Goal: Information Seeking & Learning: Find specific fact

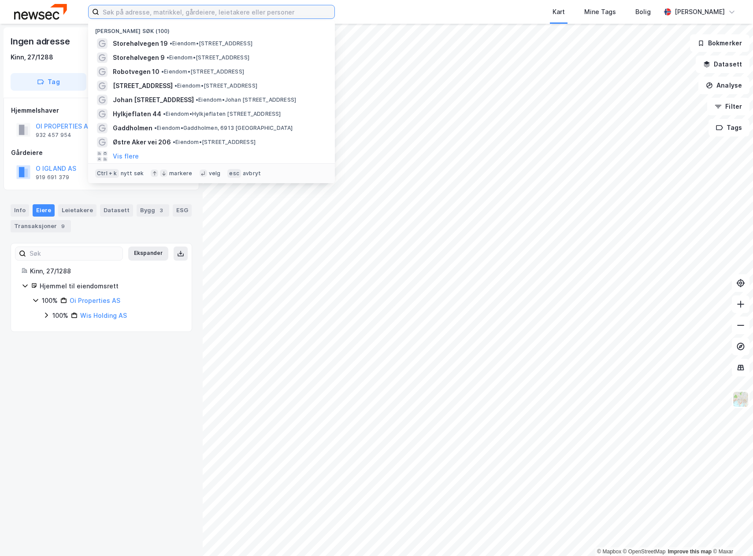
click at [236, 13] on input at bounding box center [216, 11] width 235 height 13
paste input "Havlandet [PERSON_NAME] AS"
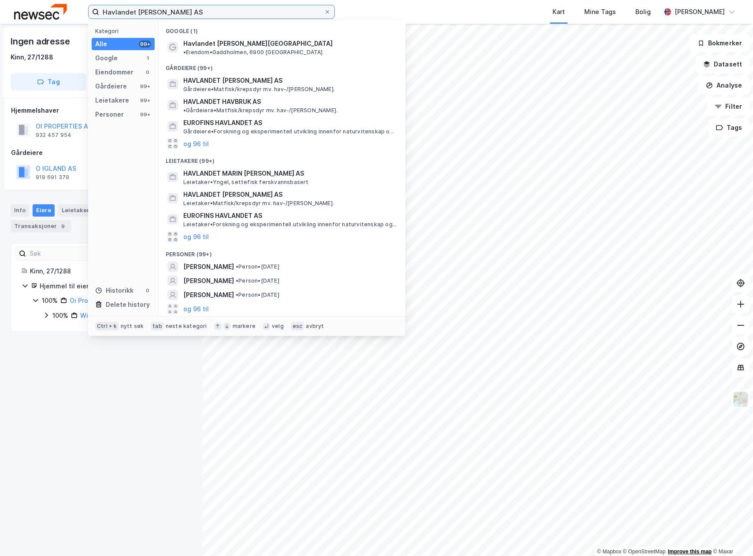
type input "Havlandet [PERSON_NAME] AS"
click at [329, 12] on icon at bounding box center [327, 11] width 5 height 5
click at [324, 12] on input "Havlandet [PERSON_NAME] AS" at bounding box center [211, 11] width 225 height 13
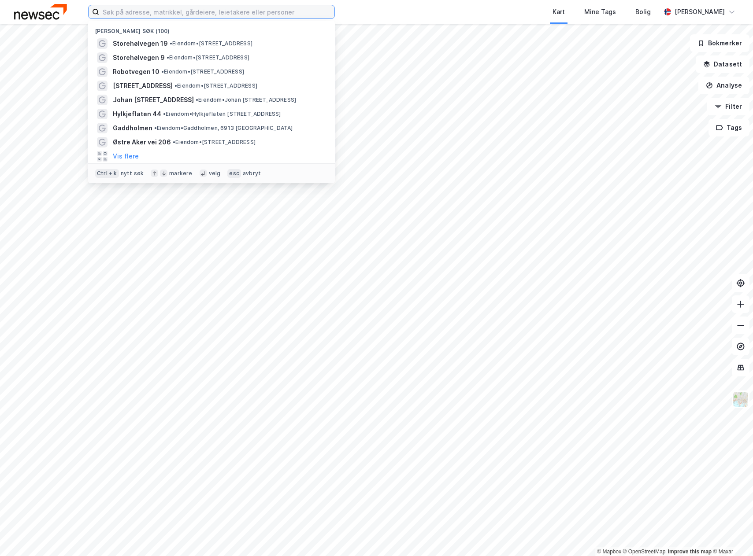
paste input "3240-16-123-0-0"
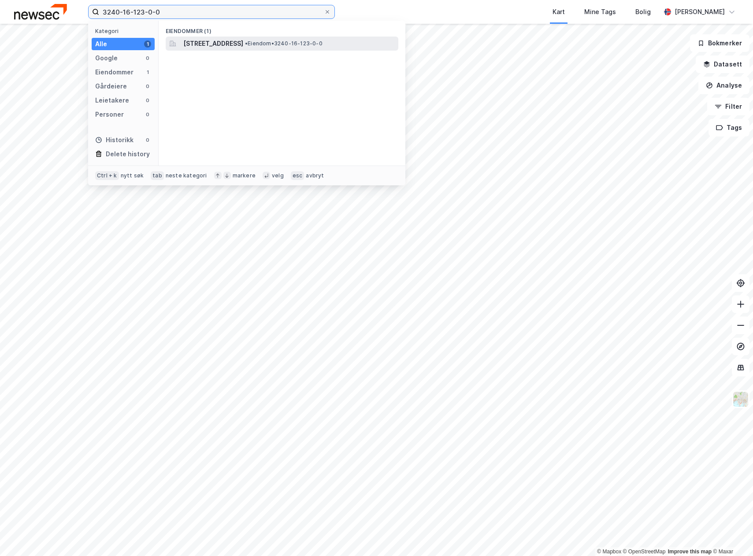
type input "3240-16-123-0-0"
click at [243, 43] on span "[STREET_ADDRESS]" at bounding box center [213, 43] width 60 height 11
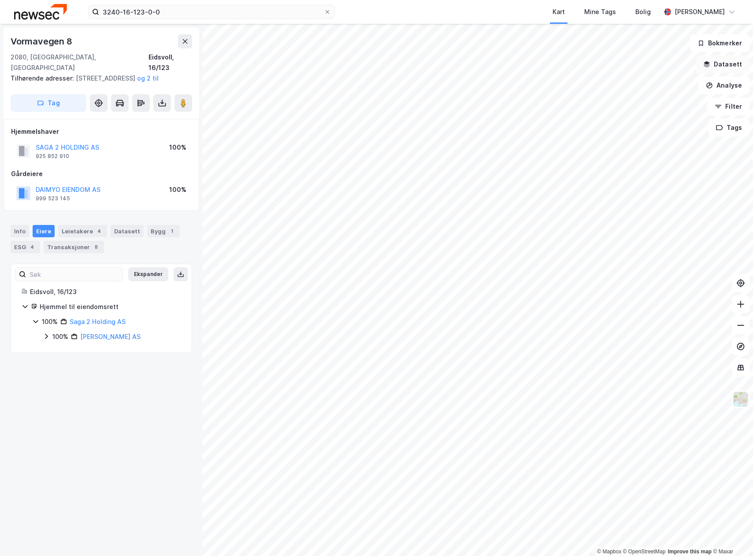
click at [710, 67] on icon "button" at bounding box center [706, 64] width 7 height 7
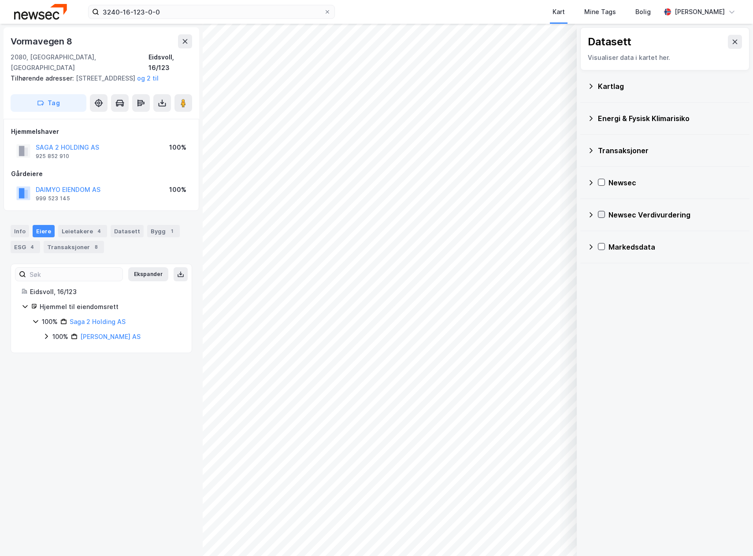
click at [600, 215] on icon at bounding box center [601, 214] width 5 height 3
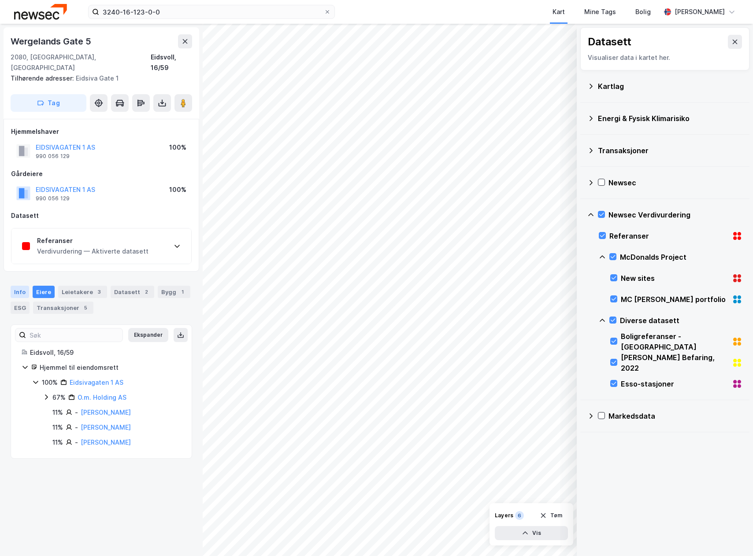
click at [15, 286] on div "Info" at bounding box center [20, 292] width 19 height 12
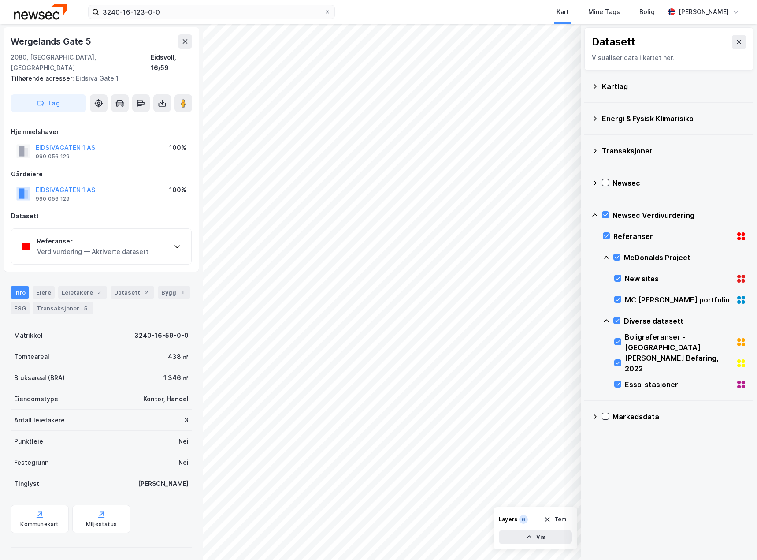
click at [173, 241] on div "Referanser Verdivurdering — Aktiverte datasett" at bounding box center [101, 246] width 180 height 35
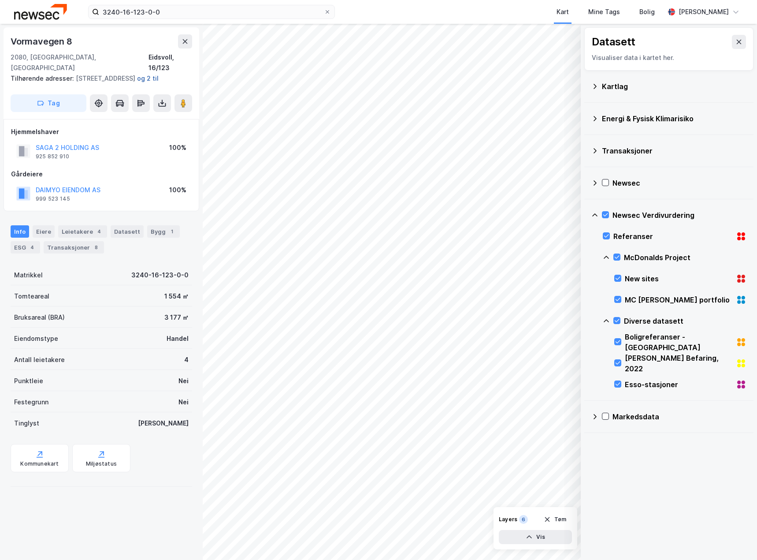
click at [0, 0] on button "og 2 til" at bounding box center [0, 0] width 0 height 0
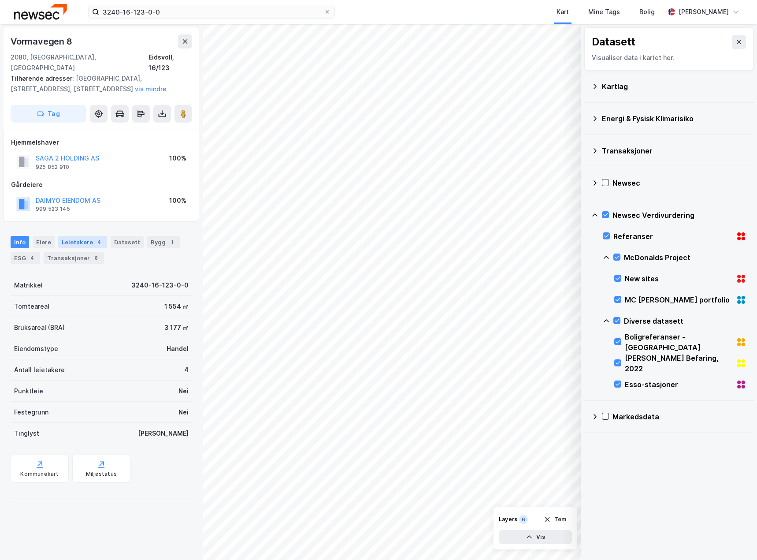
click at [89, 242] on div "Leietakere 4" at bounding box center [82, 242] width 49 height 12
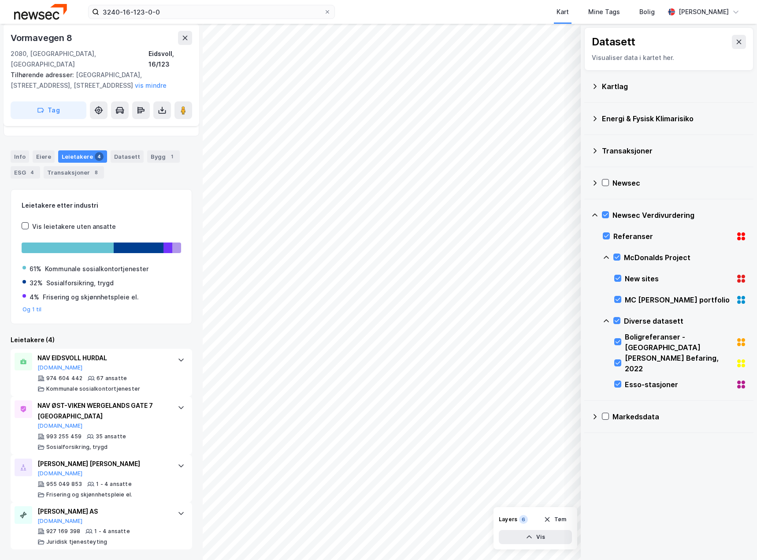
scroll to position [86, 0]
click at [161, 152] on div "Bygg 1" at bounding box center [163, 156] width 33 height 12
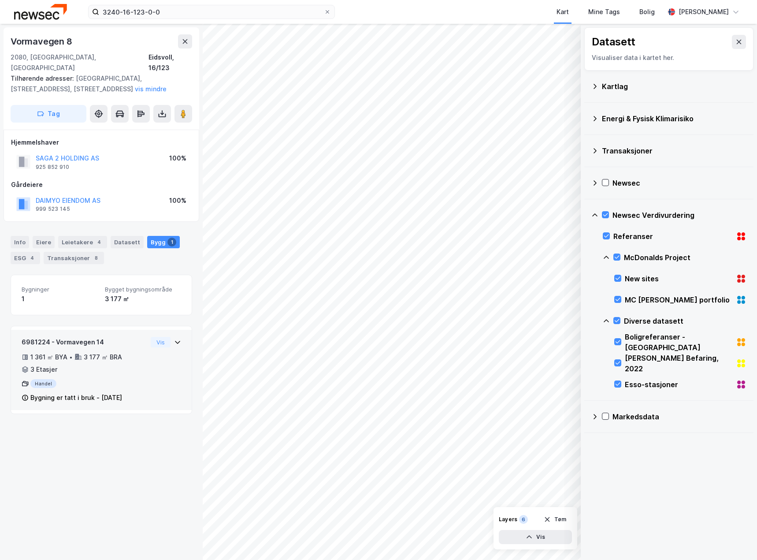
click at [137, 376] on div "6981224 - Vormavegen 14 1 361 ㎡ BYA • 3 177 ㎡ BRA • 3 Etasjer Handel Bygning er…" at bounding box center [85, 370] width 126 height 66
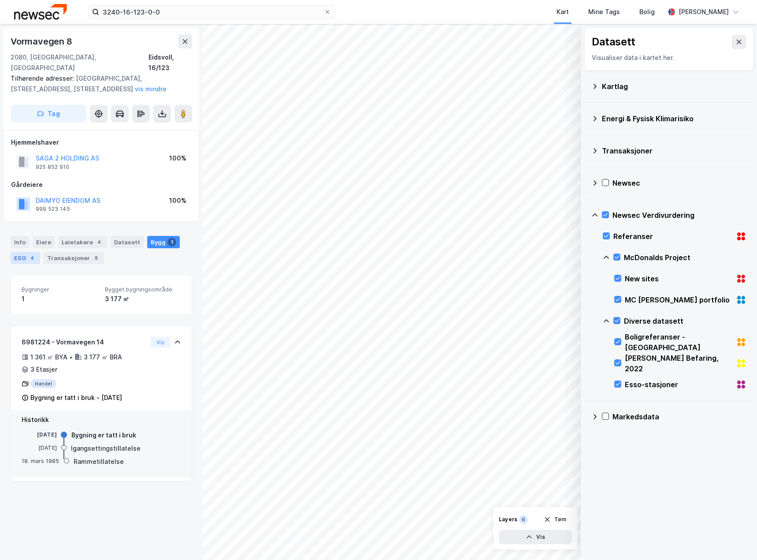
click at [29, 256] on div "4" at bounding box center [32, 257] width 9 height 9
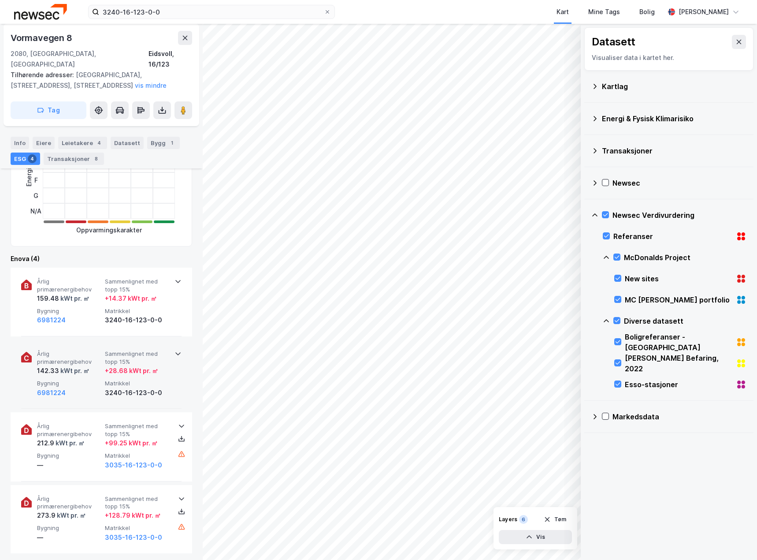
scroll to position [264, 0]
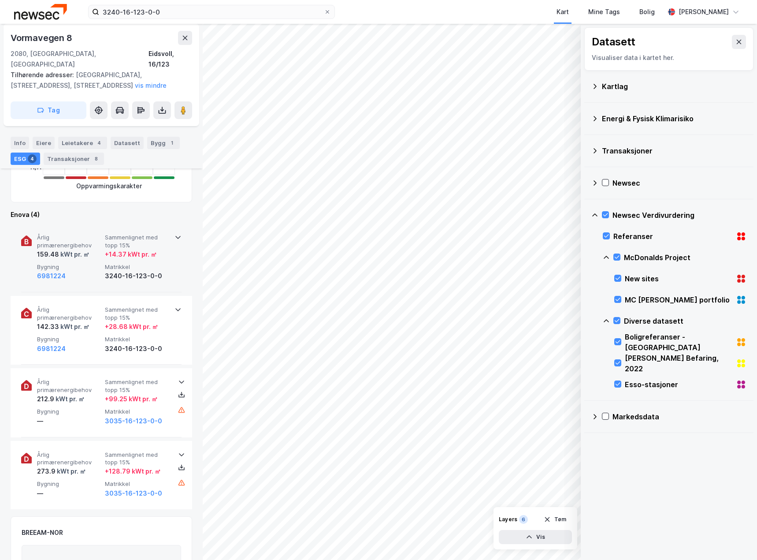
click at [94, 271] on div "6981224" at bounding box center [69, 276] width 64 height 11
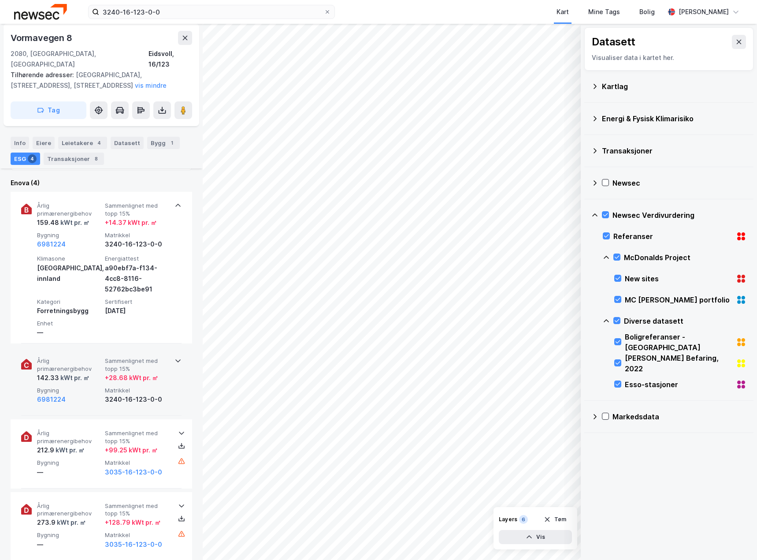
scroll to position [308, 0]
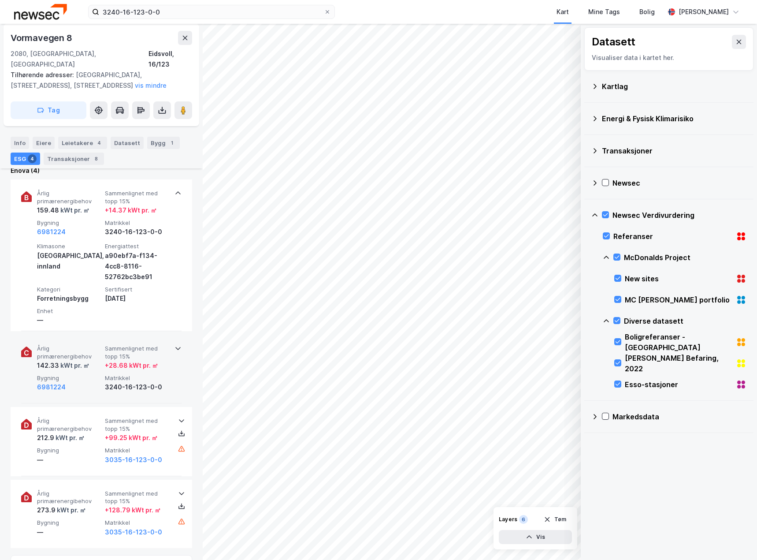
click at [98, 371] on div "142.33 kWt pr. ㎡" at bounding box center [69, 365] width 64 height 11
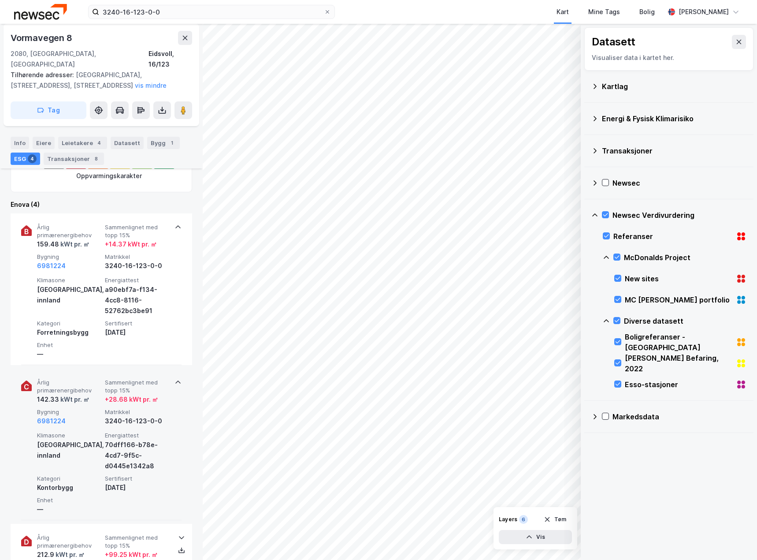
scroll to position [264, 0]
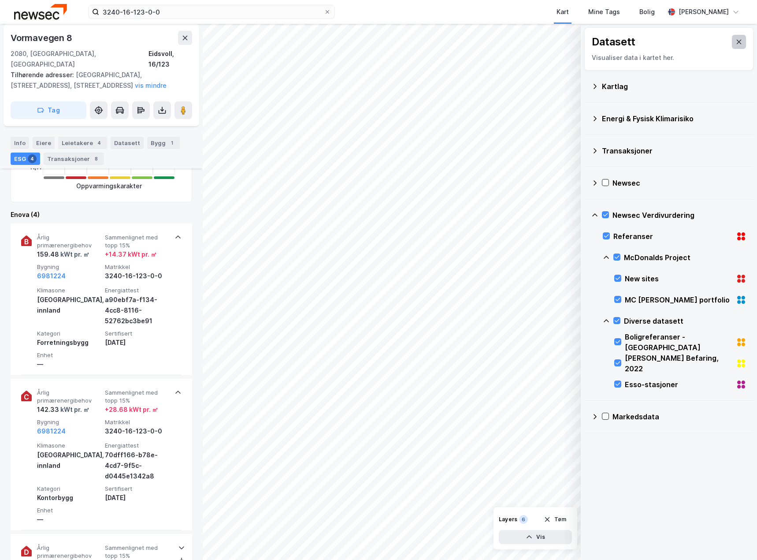
click at [735, 42] on icon at bounding box center [738, 41] width 7 height 7
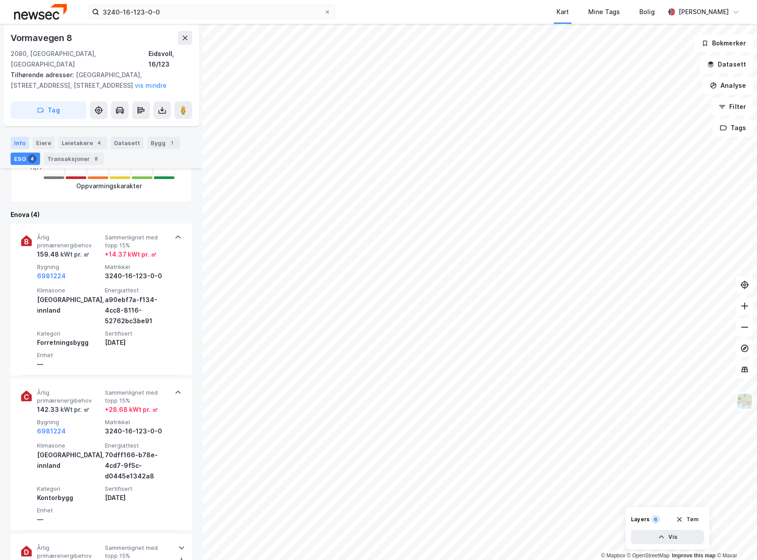
click at [19, 143] on div "Info" at bounding box center [20, 143] width 19 height 12
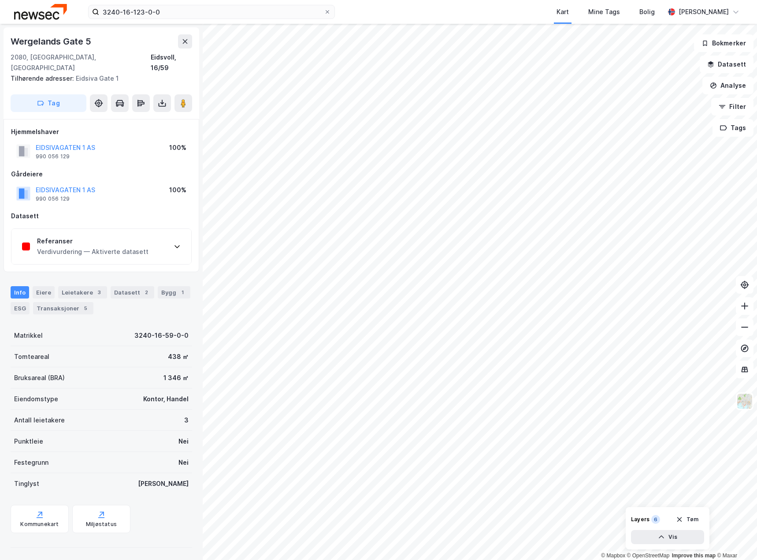
click at [167, 232] on div "Referanser Verdivurdering — Aktiverte datasett" at bounding box center [101, 246] width 180 height 35
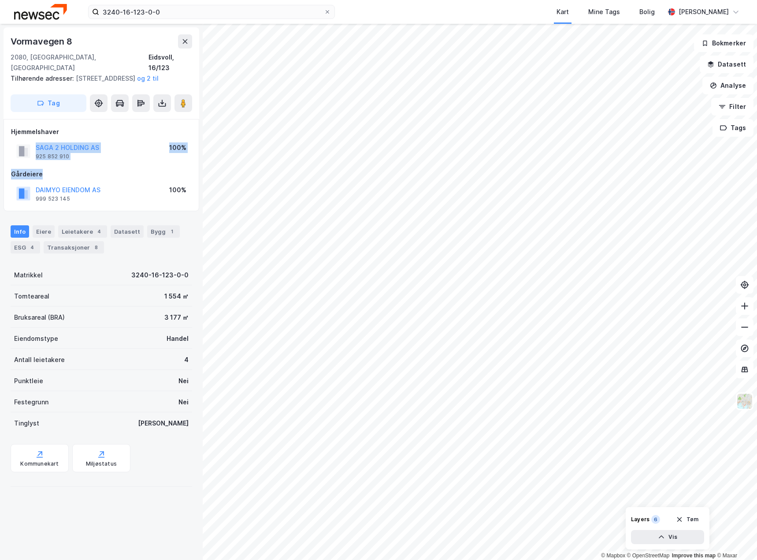
drag, startPoint x: 96, startPoint y: 166, endPoint x: 5, endPoint y: 146, distance: 92.9
click at [5, 146] on div "Hjemmelshaver SAGA 2 HOLDING AS 925 852 910 100% Gårdeiere DAIMYO EIENDOM AS 99…" at bounding box center [102, 165] width 196 height 93
click at [108, 169] on div "Gårdeiere" at bounding box center [101, 174] width 181 height 11
drag, startPoint x: 89, startPoint y: 159, endPoint x: 19, endPoint y: 148, distance: 70.8
click at [19, 148] on div "SAGA 2 HOLDING AS 925 852 910" at bounding box center [57, 151] width 83 height 18
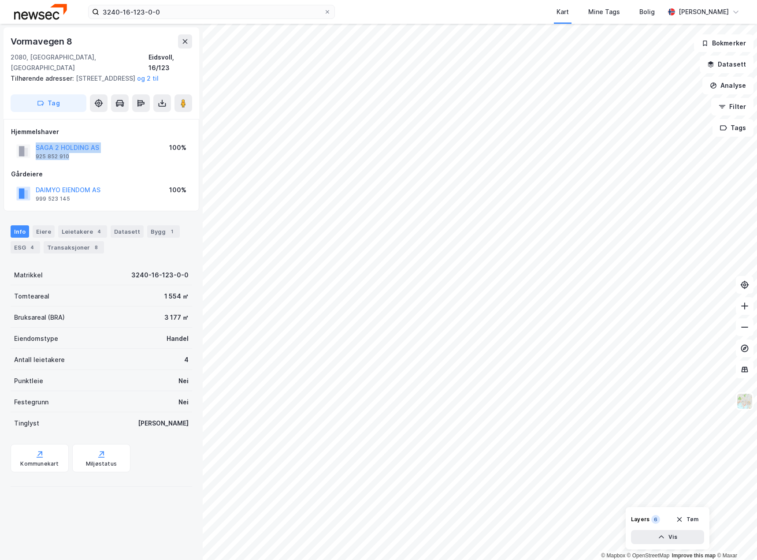
copy div "SAGA 2 HOLDING AS 925 852 910"
